Goal: Task Accomplishment & Management: Manage account settings

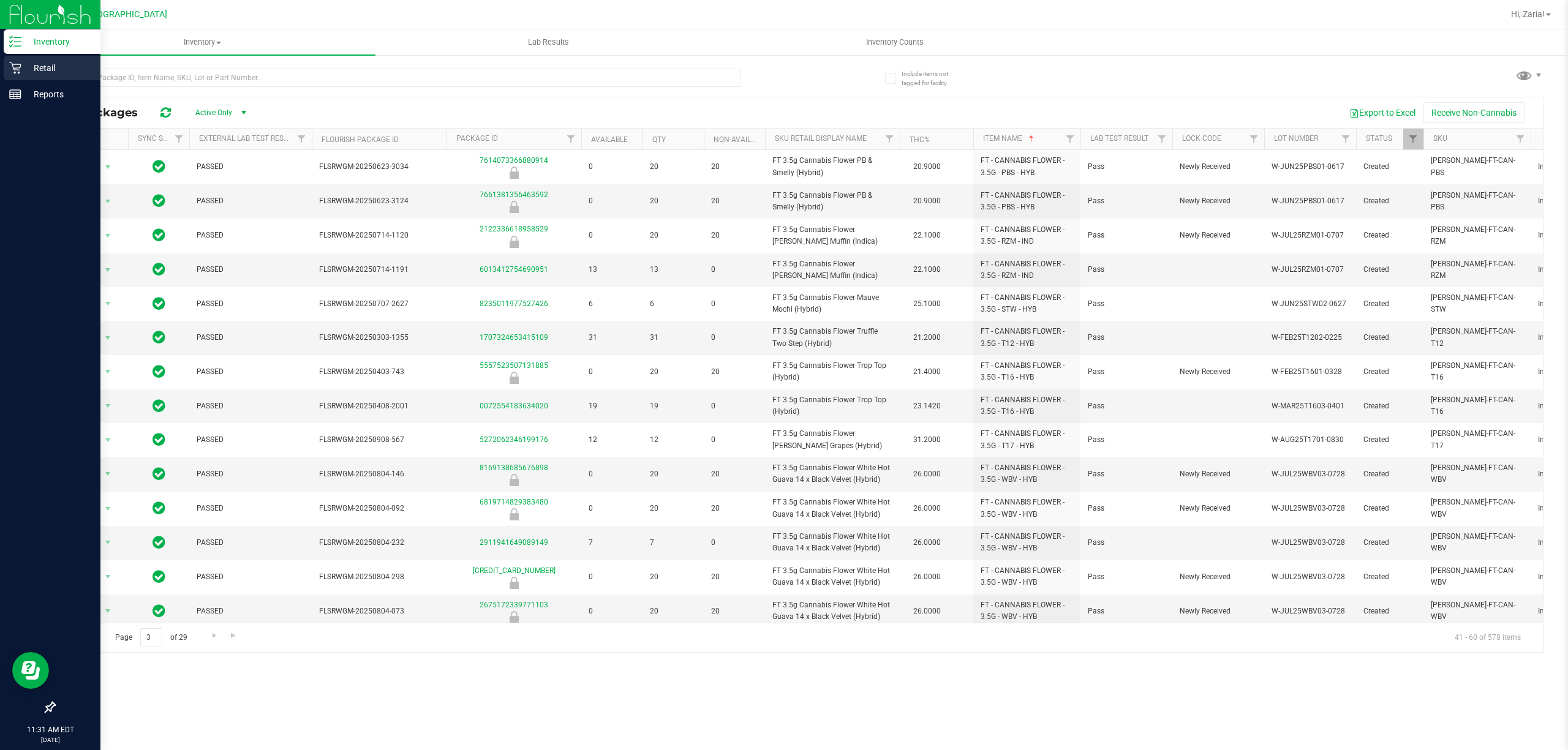
click at [28, 65] on p "Retail" at bounding box center [58, 68] width 73 height 14
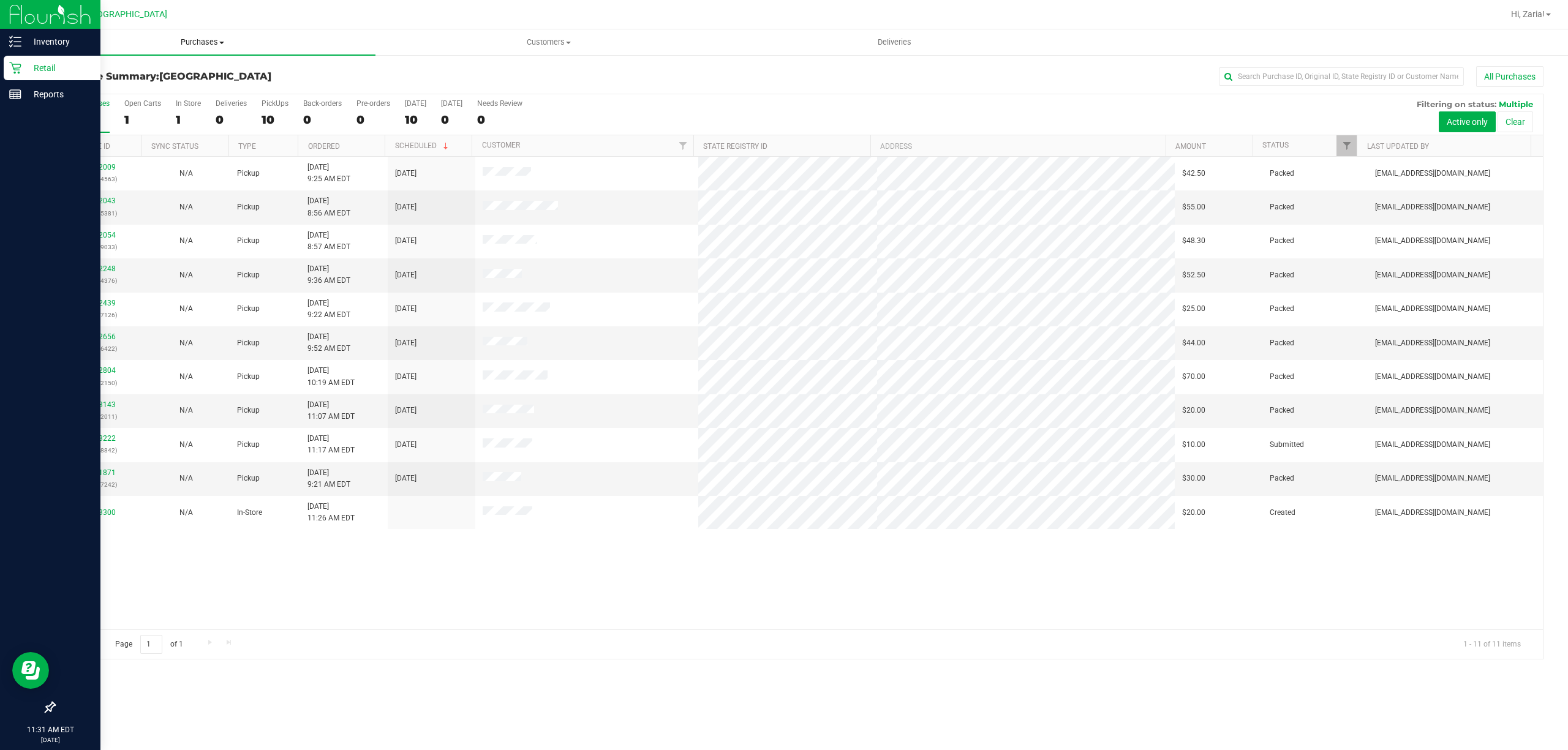
click at [219, 46] on span "Purchases" at bounding box center [203, 43] width 346 height 11
click at [268, 90] on li "Fulfillment" at bounding box center [203, 88] width 346 height 14
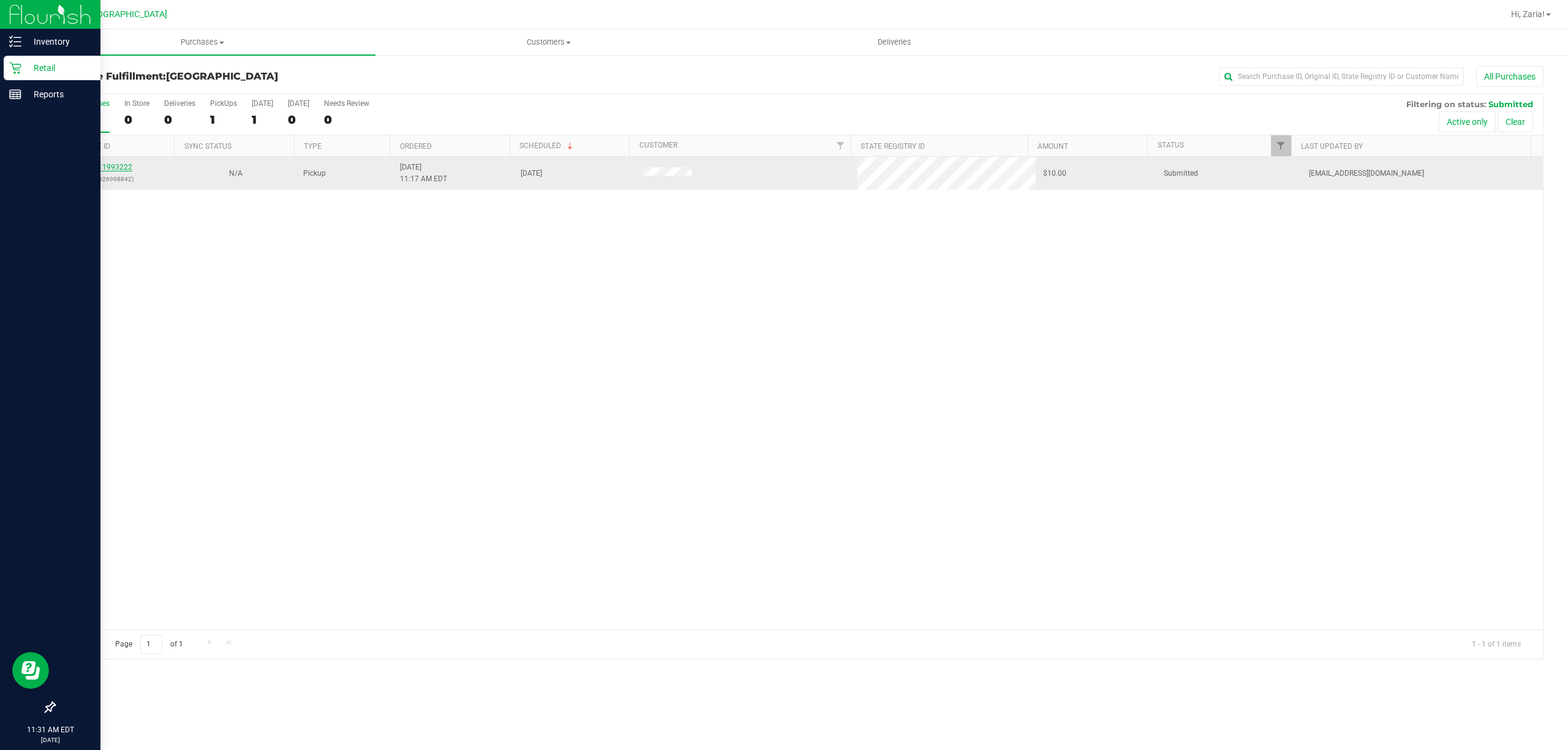
click at [124, 165] on link "11993222" at bounding box center [115, 167] width 34 height 9
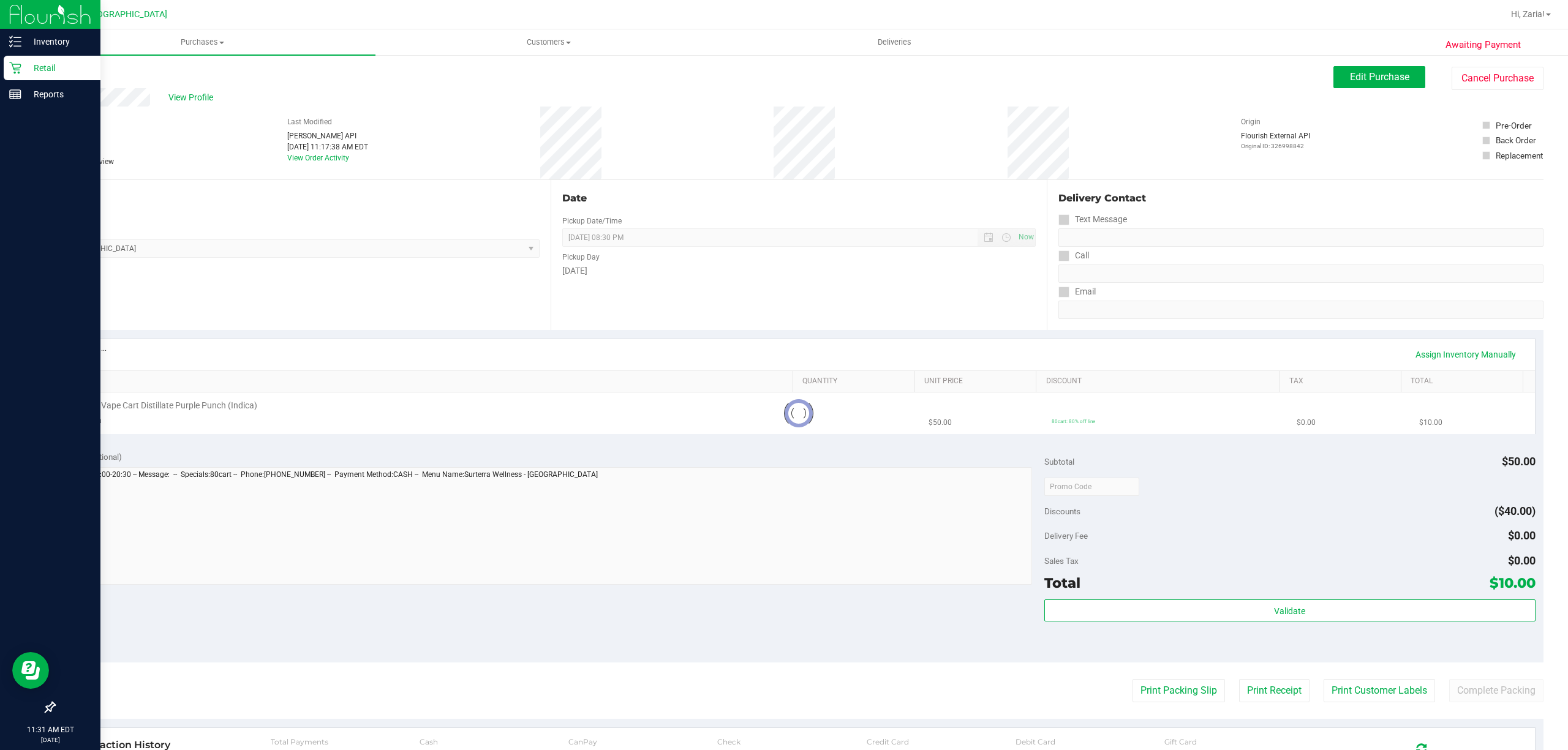
click at [314, 415] on div "Loading... Assign Inventory Manually SKU Quantity Unit Price Discount Tax Total…" at bounding box center [799, 386] width 1490 height 112
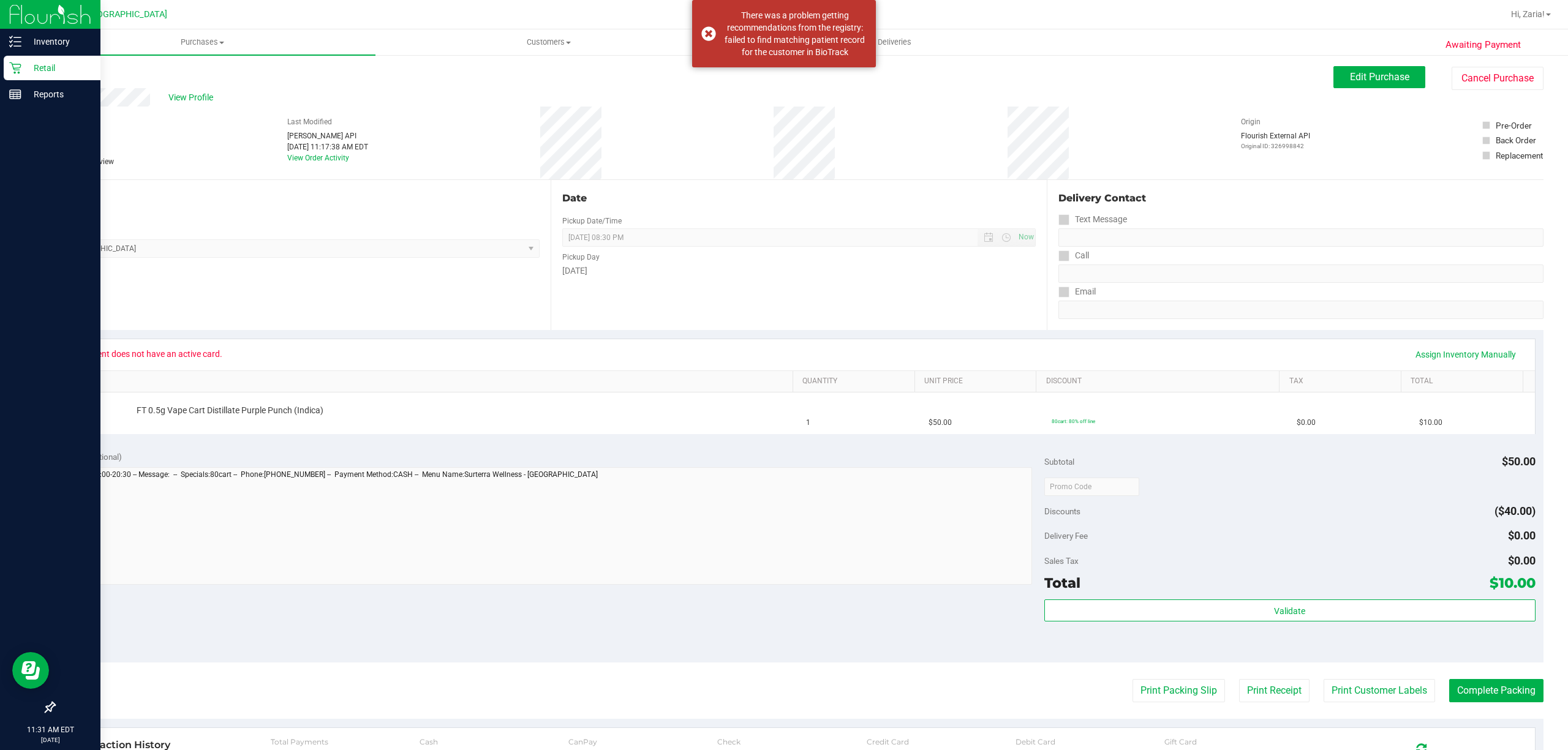
click at [425, 385] on link "SKU" at bounding box center [430, 382] width 716 height 10
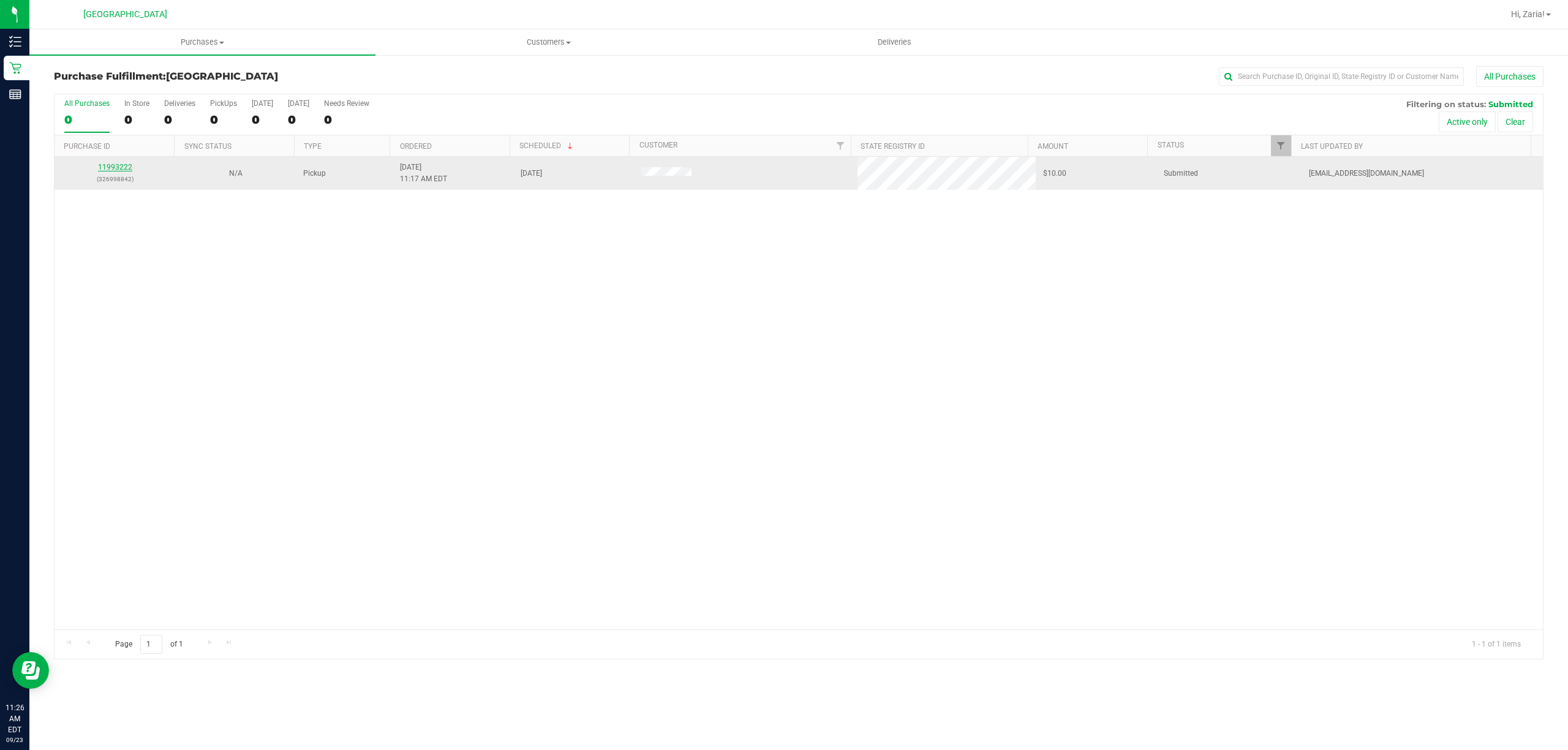
click at [98, 168] on link "11993222" at bounding box center [115, 167] width 34 height 9
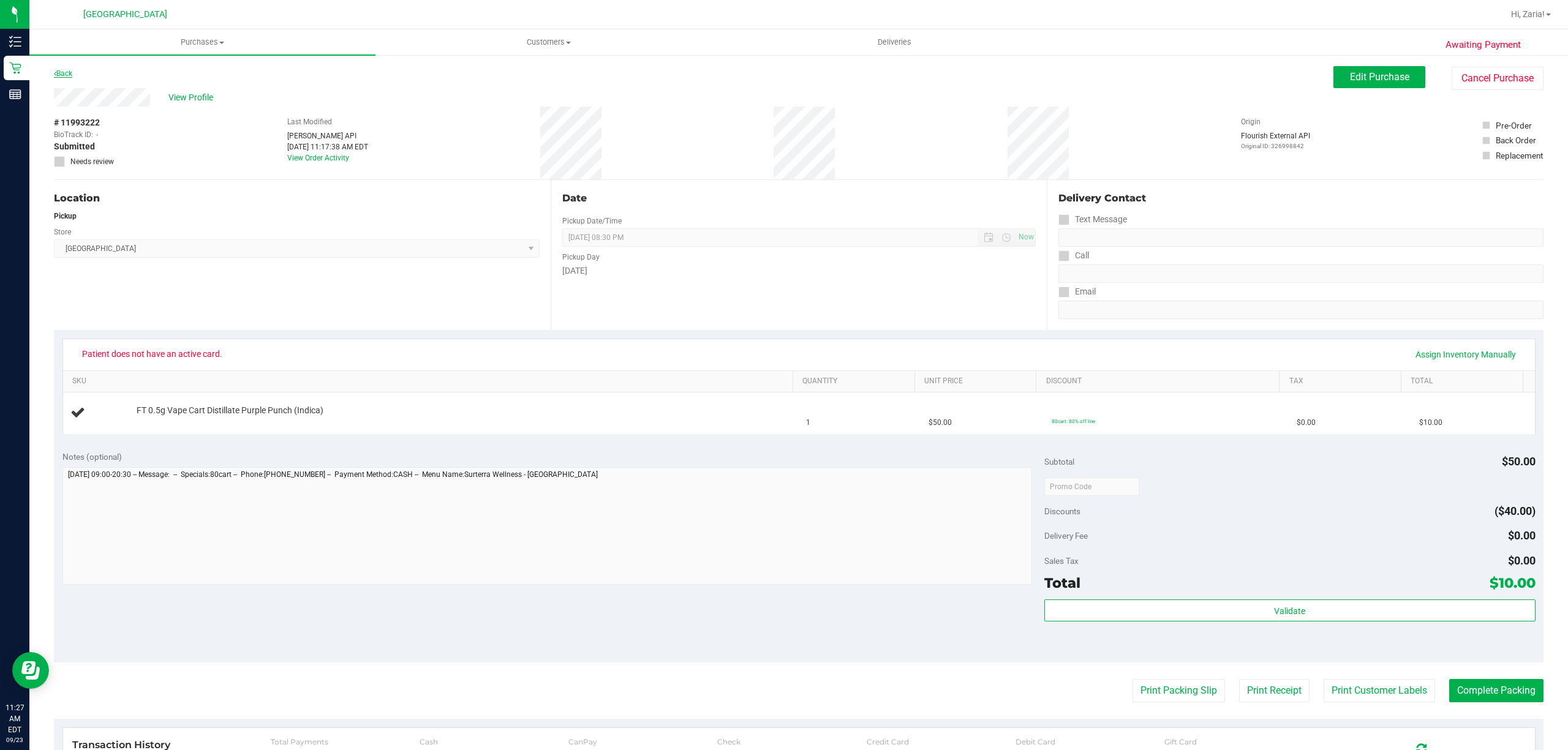
click at [64, 71] on link "Back" at bounding box center [63, 73] width 18 height 9
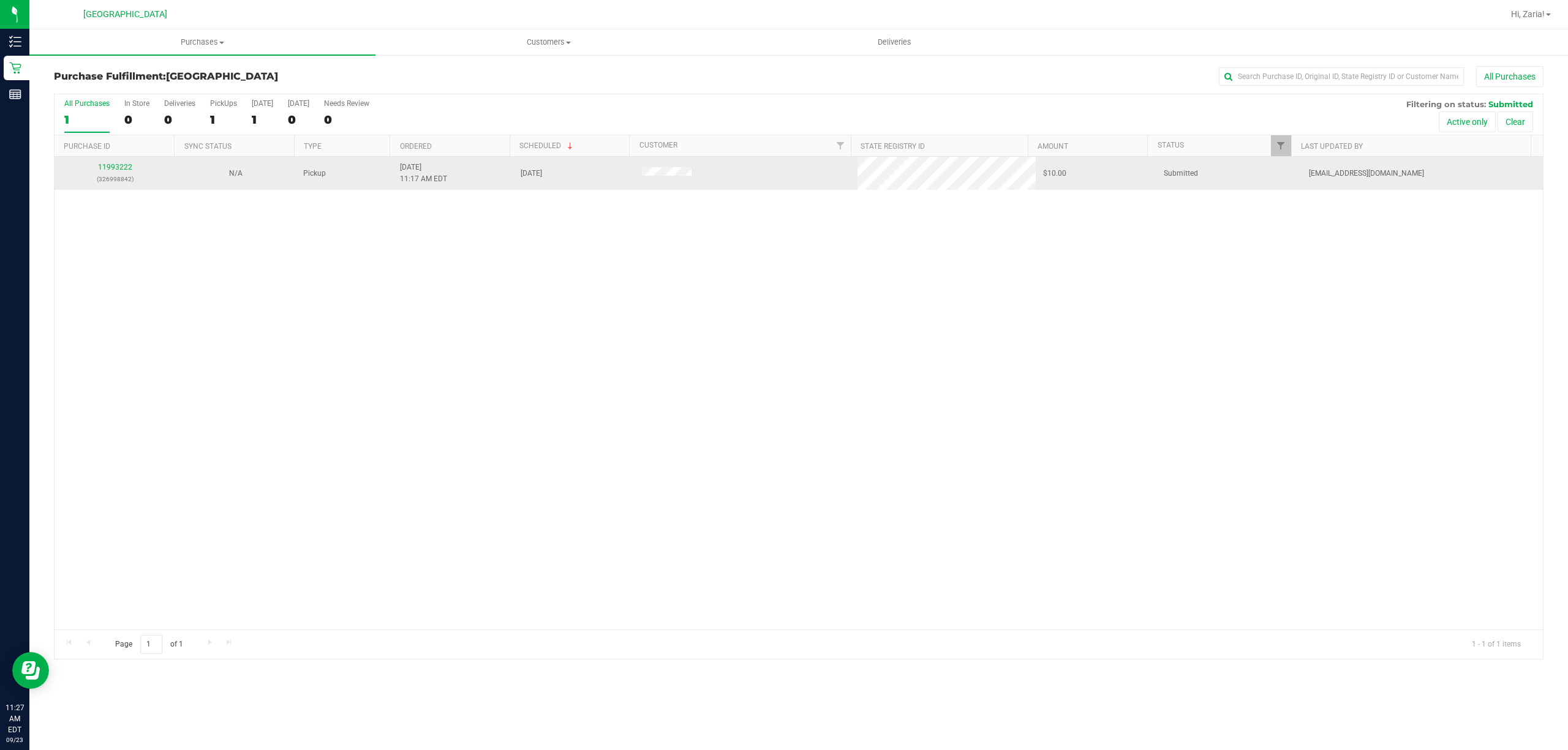
drag, startPoint x: 119, startPoint y: 162, endPoint x: 119, endPoint y: 172, distance: 10.0
click at [119, 172] on td "11993222 (326998842)" at bounding box center [115, 173] width 120 height 33
click at [119, 172] on div "11993222 (326998842)" at bounding box center [115, 173] width 106 height 23
click at [119, 170] on link "11993222" at bounding box center [115, 167] width 34 height 9
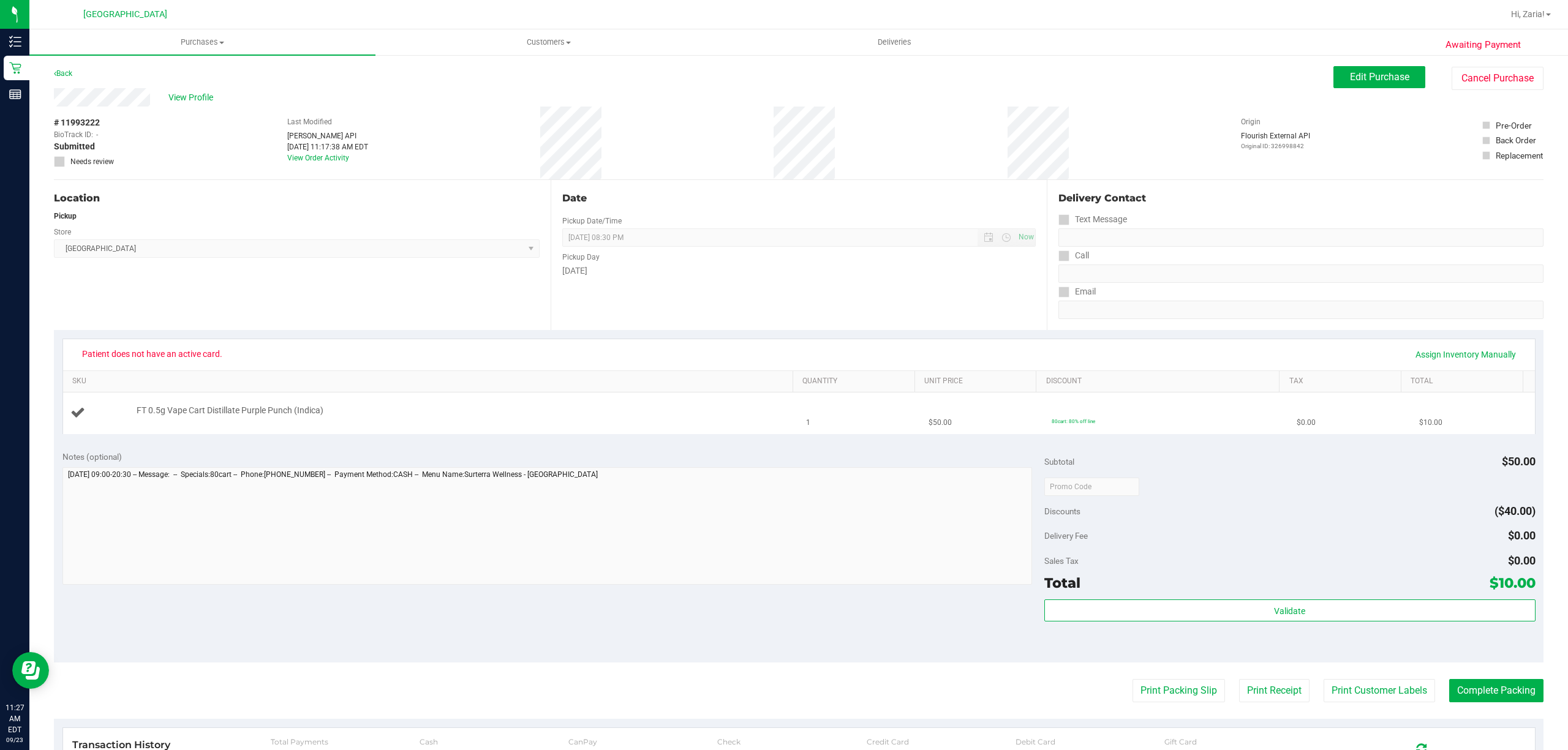
click at [245, 412] on span "FT 0.5g Vape Cart Distillate Purple Punch (Indica)" at bounding box center [230, 410] width 187 height 12
click at [189, 94] on span "View Profile" at bounding box center [193, 98] width 49 height 13
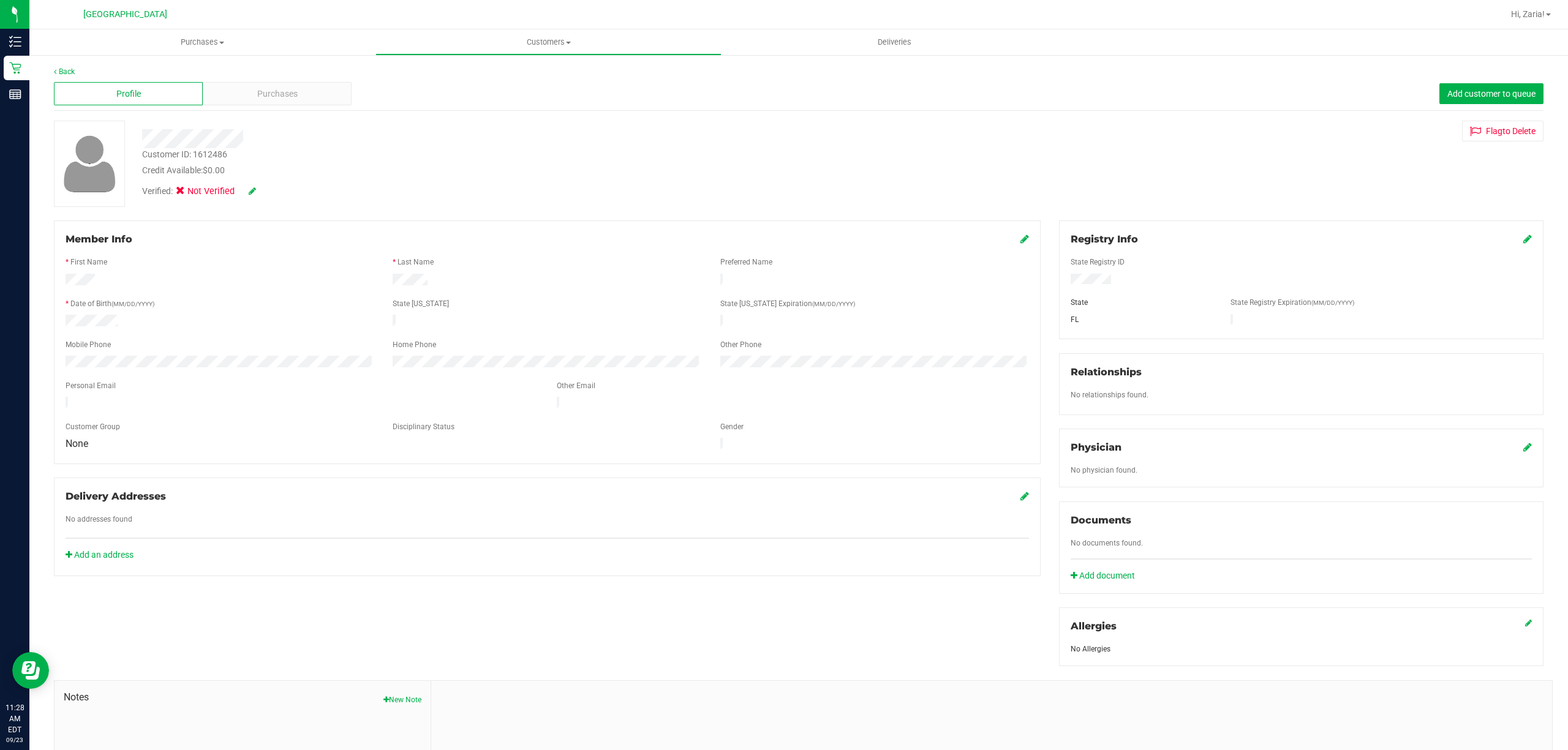
click at [1523, 240] on icon at bounding box center [1527, 239] width 9 height 10
click at [1521, 245] on icon at bounding box center [1527, 240] width 11 height 10
click at [1523, 241] on icon at bounding box center [1527, 239] width 9 height 10
click at [1505, 236] on span at bounding box center [1516, 239] width 31 height 14
click at [1521, 236] on icon at bounding box center [1527, 240] width 11 height 10
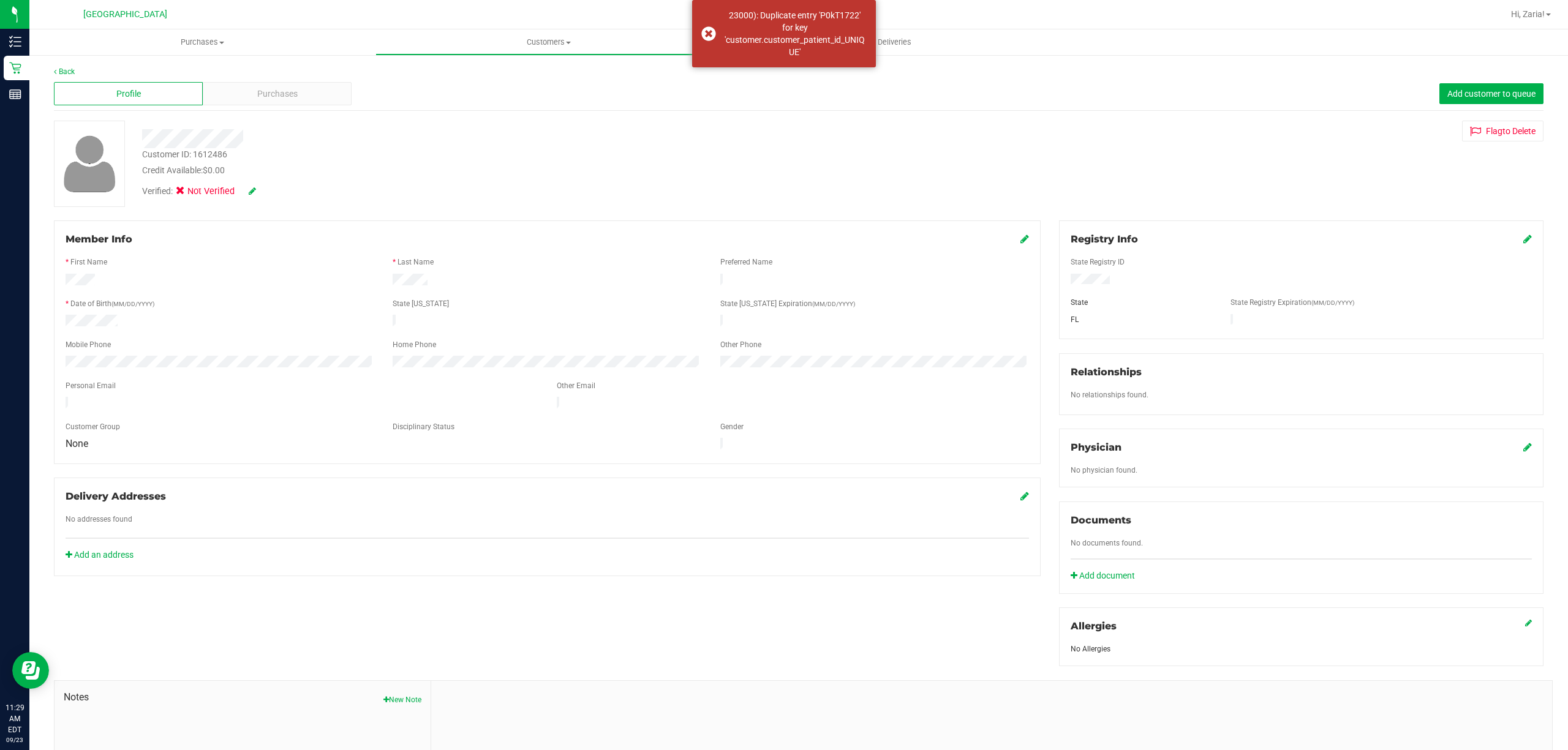
drag, startPoint x: 1515, startPoint y: 236, endPoint x: 1523, endPoint y: 241, distance: 9.4
click at [1522, 240] on div "Registry Info State Registry ID State State Registry Expiration (MM/DD/YYYY) FL" at bounding box center [1301, 280] width 485 height 119
click at [1504, 236] on div "Registry Info" at bounding box center [1302, 239] width 461 height 14
click at [1523, 241] on icon at bounding box center [1527, 239] width 9 height 10
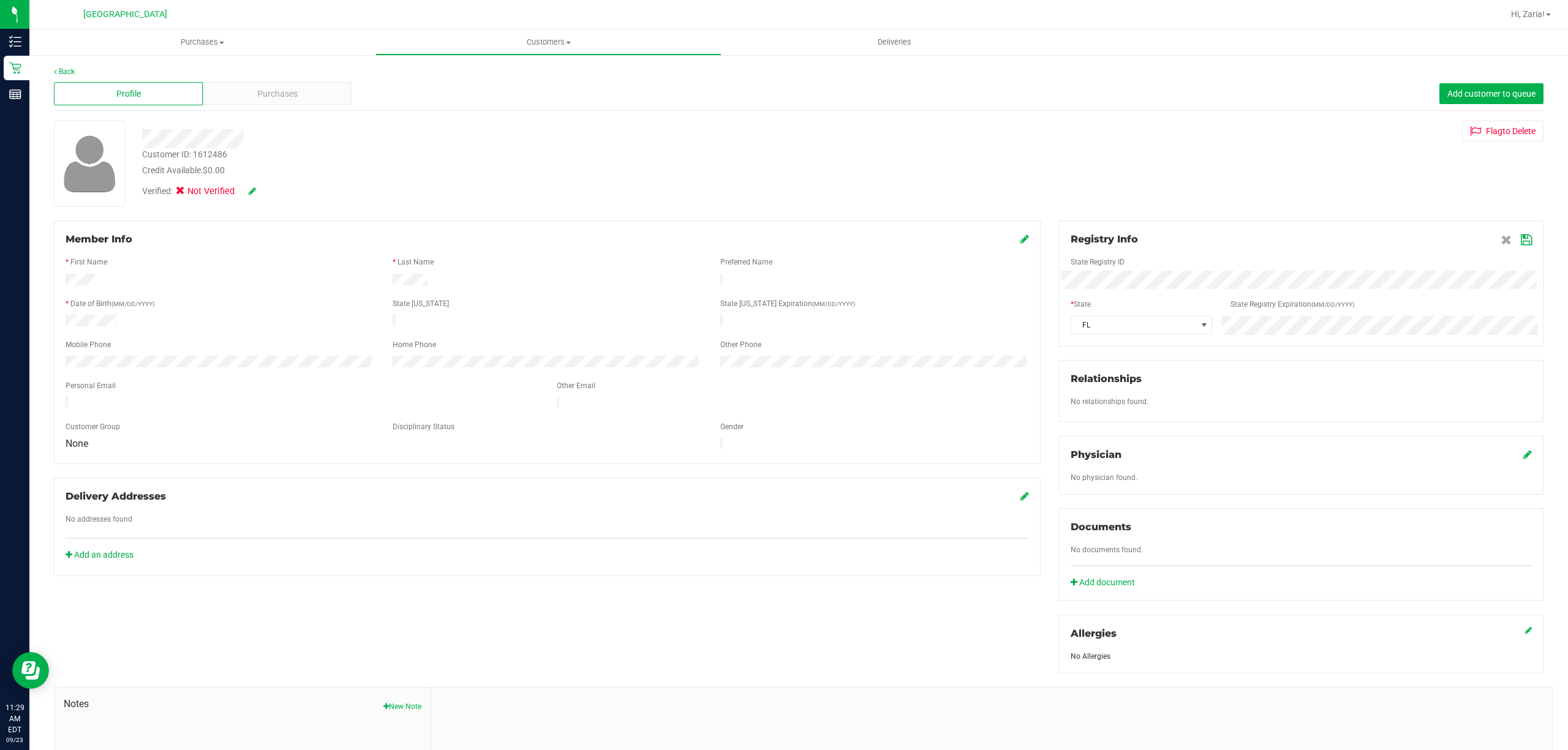
click at [1521, 236] on icon at bounding box center [1527, 240] width 11 height 10
click at [1508, 237] on div "Registry Info" at bounding box center [1302, 239] width 461 height 14
click at [1522, 238] on div "Registry Info State Registry ID State State Registry Expiration (MM/DD/YYYY) FL" at bounding box center [1301, 280] width 485 height 119
click at [1523, 238] on icon at bounding box center [1527, 239] width 9 height 10
click at [252, 189] on icon at bounding box center [253, 191] width 8 height 9
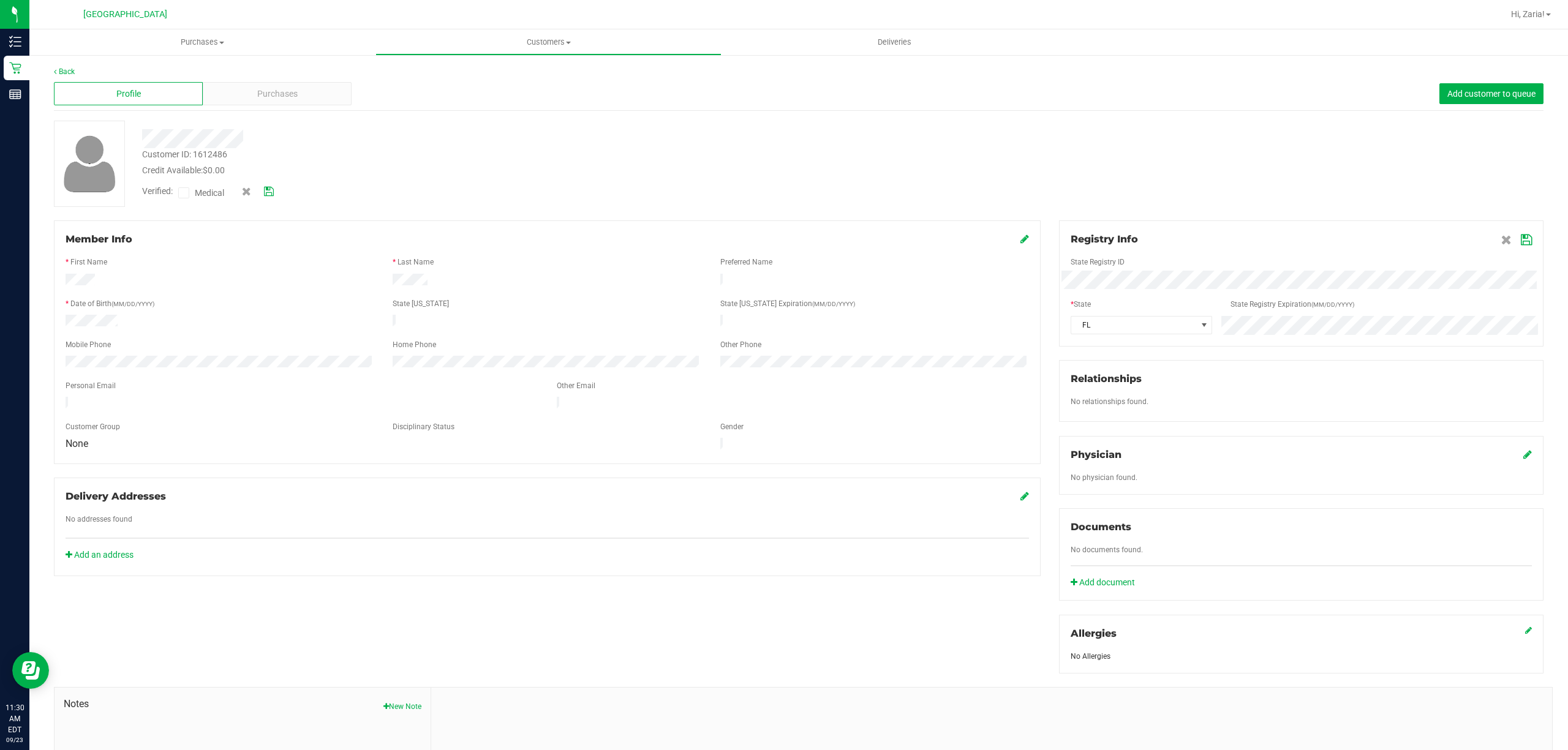
click at [189, 195] on span at bounding box center [184, 193] width 11 height 11
click at [0, 0] on input "Medical" at bounding box center [0, 0] width 0 height 0
click at [1504, 241] on span at bounding box center [1516, 239] width 31 height 14
click at [1521, 241] on icon at bounding box center [1527, 240] width 11 height 10
